Goal: Navigation & Orientation: Find specific page/section

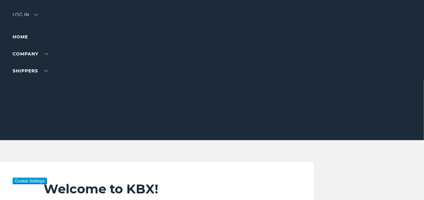
scroll to position [189, 0]
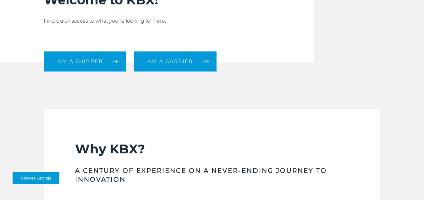
click at [51, 119] on section "Why KBX? A CENTURY OF EXPERIENCE ON A NEVER-ENDING JOURNEY TO INNOVATION As a s…" at bounding box center [212, 190] width 336 height 163
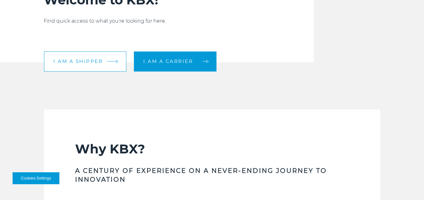
click at [65, 61] on span "I am a shipper" at bounding box center [78, 61] width 49 height 5
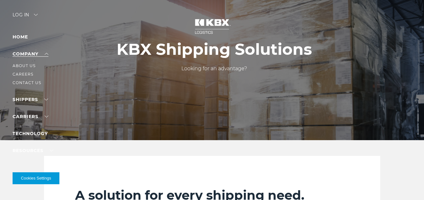
click at [46, 54] on link "Company" at bounding box center [31, 54] width 36 height 6
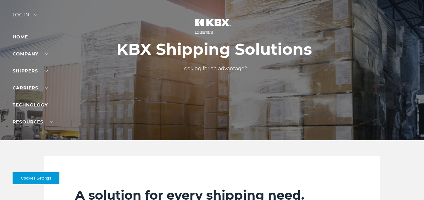
click at [34, 13] on div "Log in" at bounding box center [25, 17] width 25 height 9
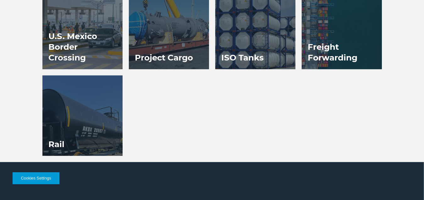
scroll to position [566, 0]
